Goal: Task Accomplishment & Management: Complete application form

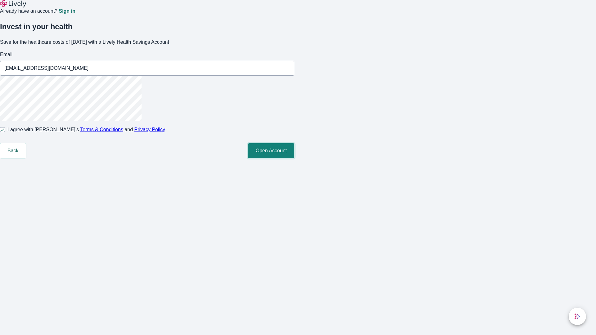
click at [294, 158] on button "Open Account" at bounding box center [271, 150] width 46 height 15
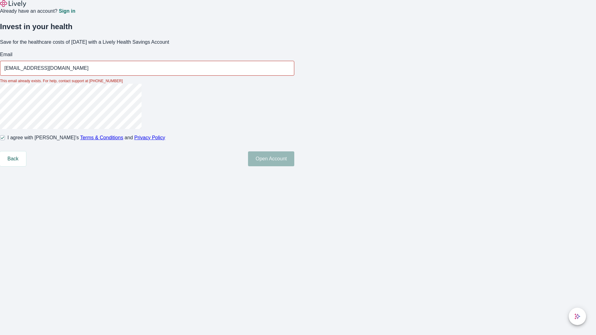
type input "[EMAIL_ADDRESS][DOMAIN_NAME]"
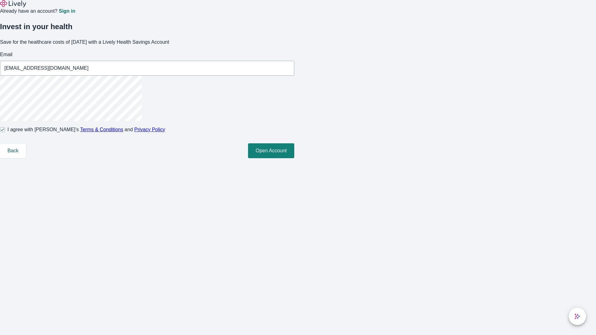
click at [5, 132] on input "I agree with Lively’s Terms & Conditions and Privacy Policy" at bounding box center [2, 129] width 5 height 5
checkbox input "false"
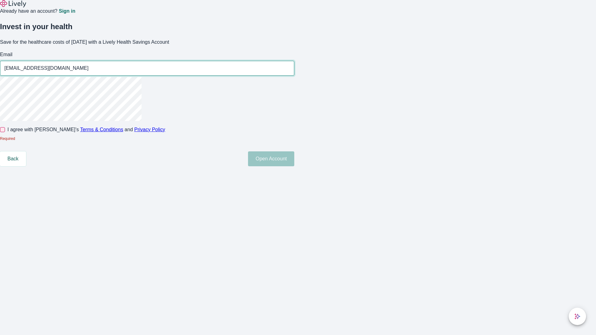
type input "[EMAIL_ADDRESS][DOMAIN_NAME]"
click at [5, 132] on input "I agree with Lively’s Terms & Conditions and Privacy Policy" at bounding box center [2, 129] width 5 height 5
checkbox input "true"
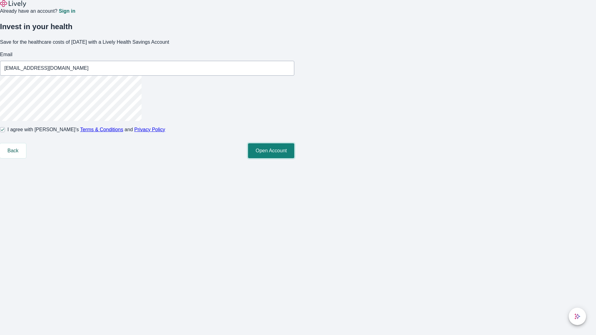
click at [294, 158] on button "Open Account" at bounding box center [271, 150] width 46 height 15
